Goal: Task Accomplishment & Management: Use online tool/utility

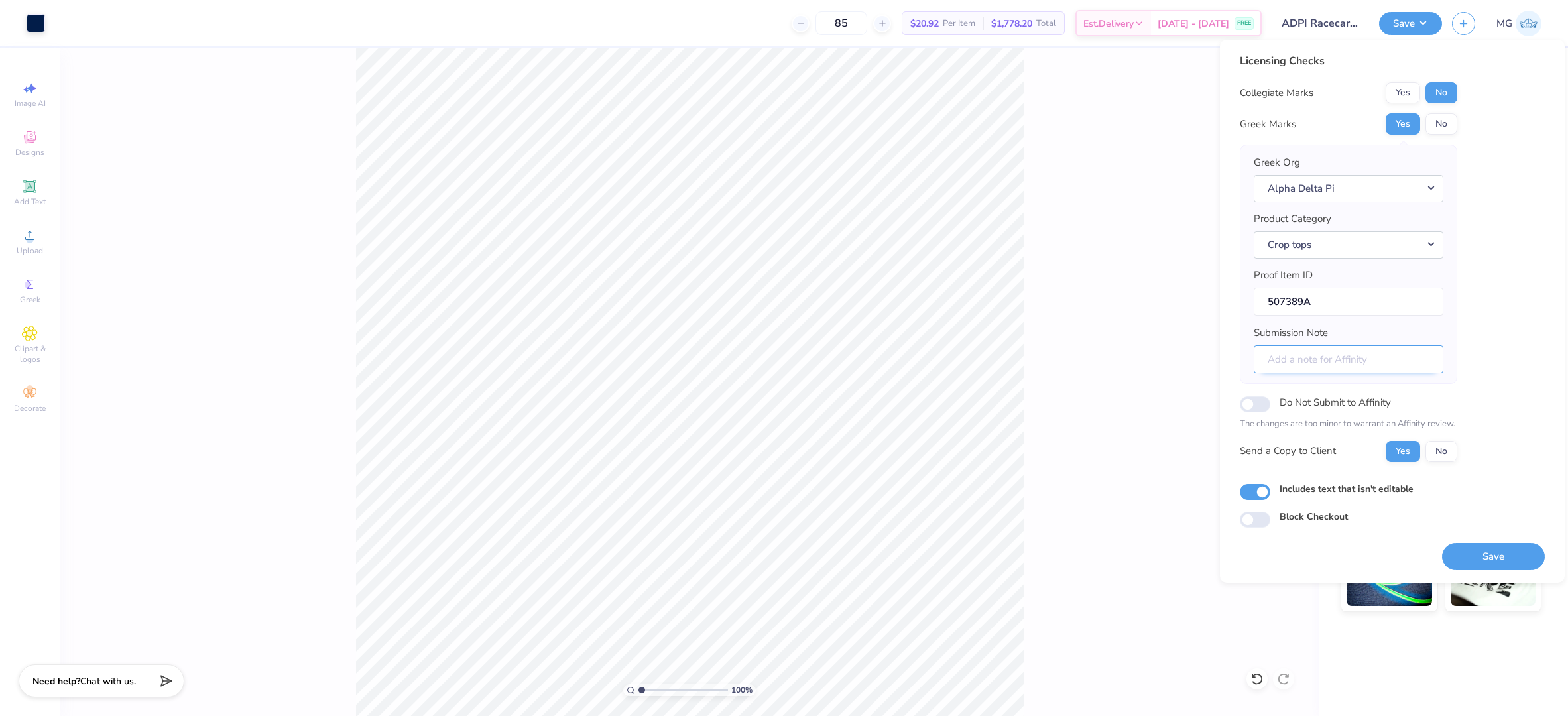
click at [1290, 360] on input "Submission Note" at bounding box center [1348, 359] width 190 height 28
paste input "UC riverside + Bid day"
type input "UC riverside + Bid day"
click at [1518, 306] on div "Licensing Checks Collegiate Marks Yes No Greek Marks Yes No Greek Org Alpha Del…" at bounding box center [1392, 290] width 305 height 474
click at [1488, 549] on button "Save" at bounding box center [1493, 556] width 102 height 27
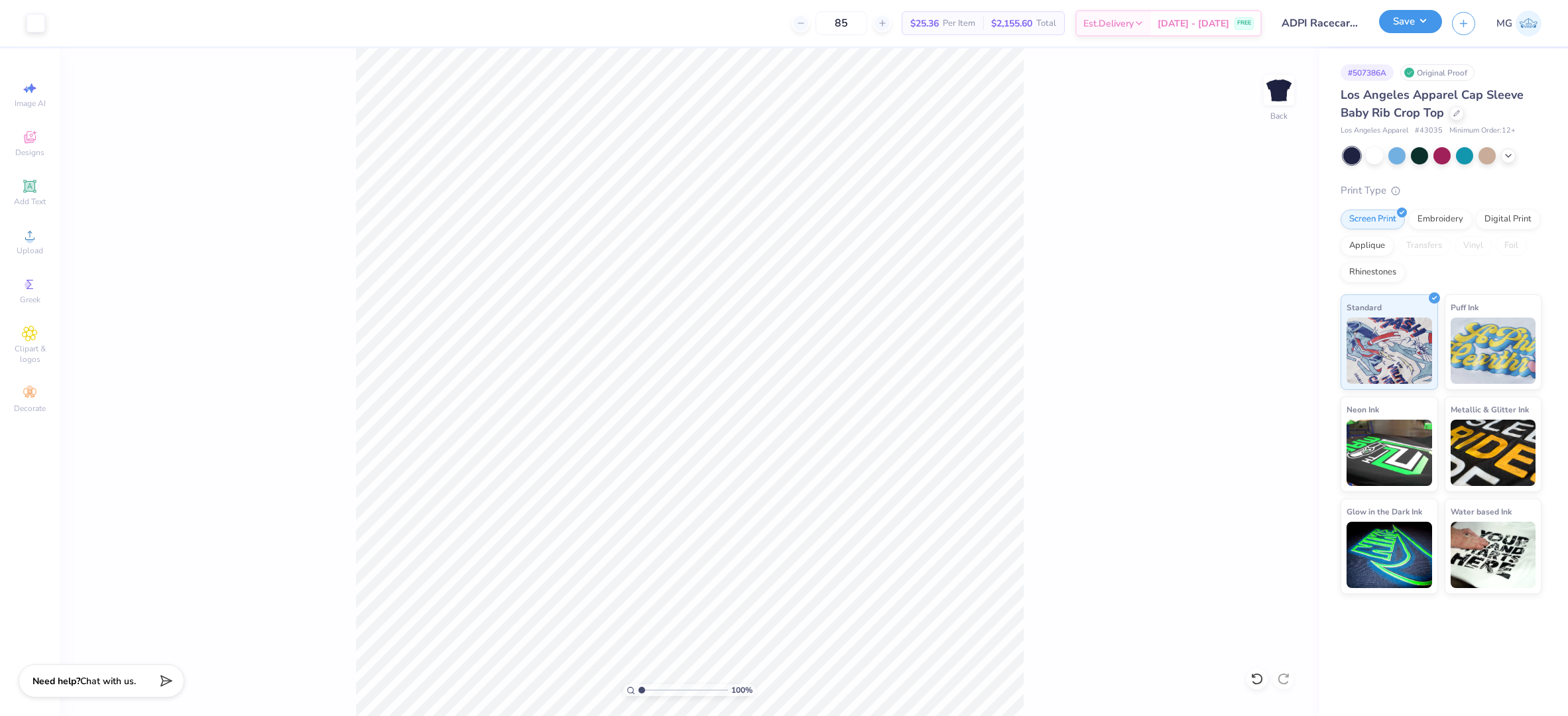
click at [1421, 26] on button "Save" at bounding box center [1410, 21] width 63 height 23
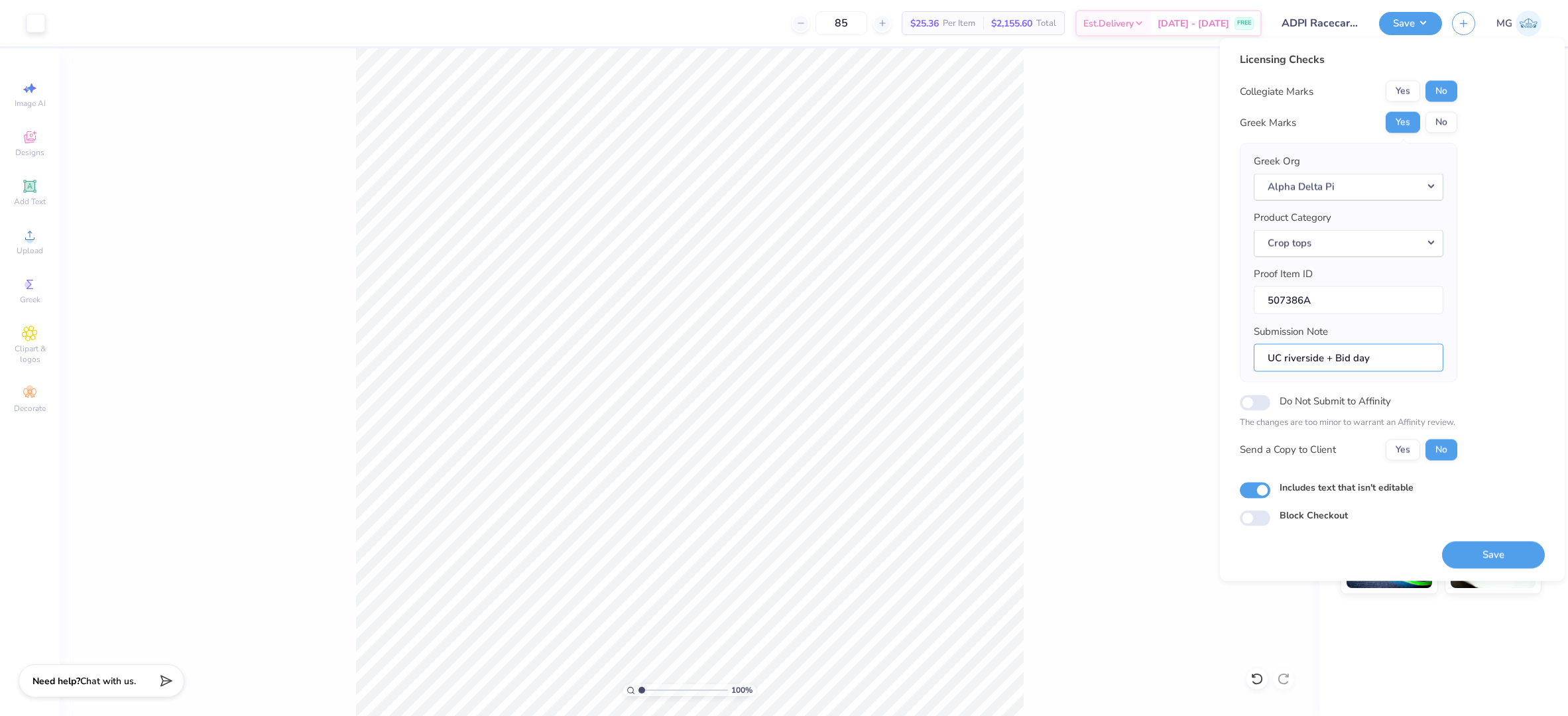
drag, startPoint x: 1318, startPoint y: 360, endPoint x: 1227, endPoint y: 360, distance: 91.0
click at [1227, 360] on div "Licensing Checks Collegiate Marks Yes No Greek Marks Yes No Greek Org Alpha Del…" at bounding box center [1392, 310] width 344 height 543
click at [1553, 432] on div "Licensing Checks Collegiate Marks Yes No Greek Marks Yes No Greek Org Alpha Del…" at bounding box center [1392, 310] width 344 height 543
click at [1402, 445] on button "Yes" at bounding box center [1403, 449] width 35 height 21
click at [1481, 551] on button "Save" at bounding box center [1493, 555] width 102 height 27
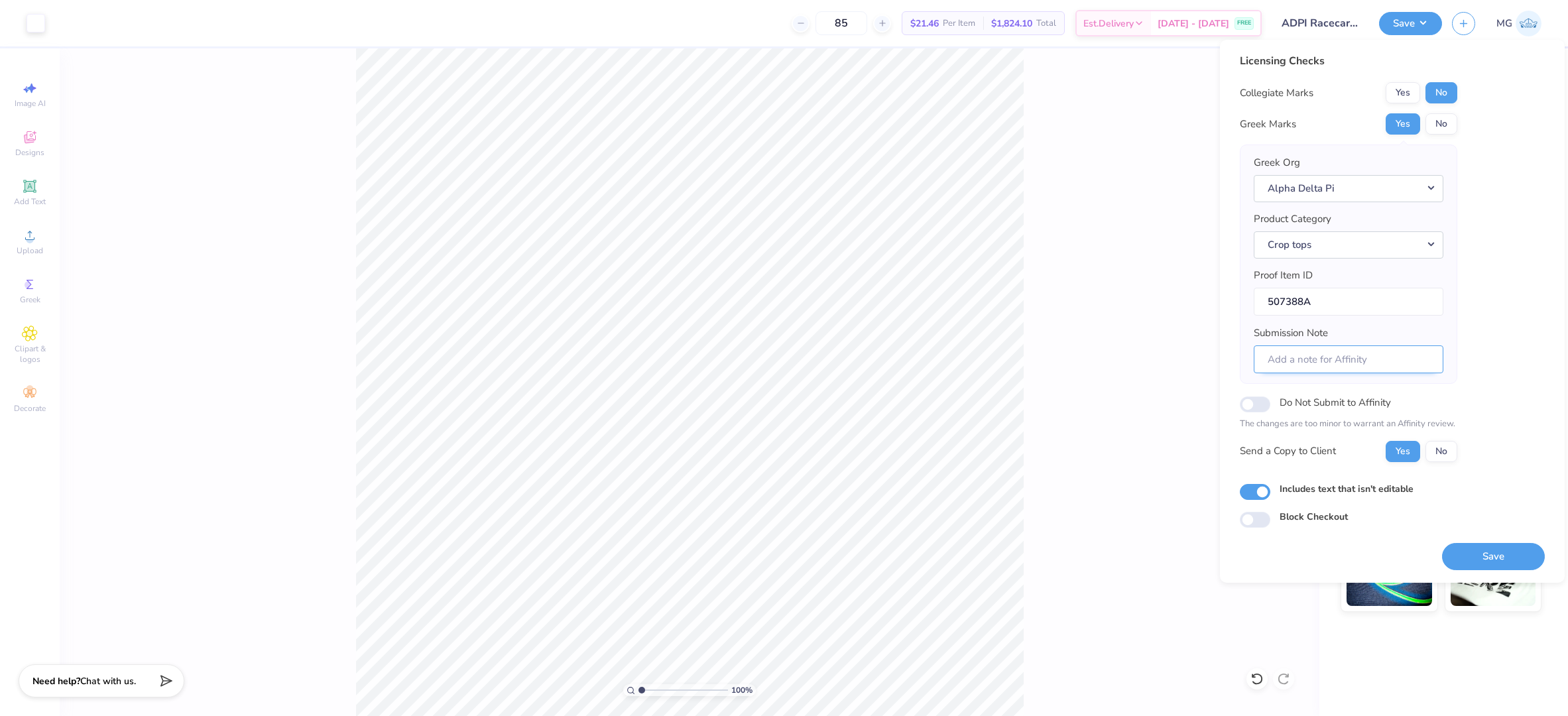
drag, startPoint x: 1359, startPoint y: 353, endPoint x: 1352, endPoint y: 353, distance: 7.0
click at [1359, 353] on input "Submission Note" at bounding box center [1348, 359] width 190 height 28
paste input "UC riverside + Bid day"
type input "UC riverside + Bid day"
click at [1481, 551] on button "Save" at bounding box center [1493, 556] width 102 height 27
